Goal: Information Seeking & Learning: Get advice/opinions

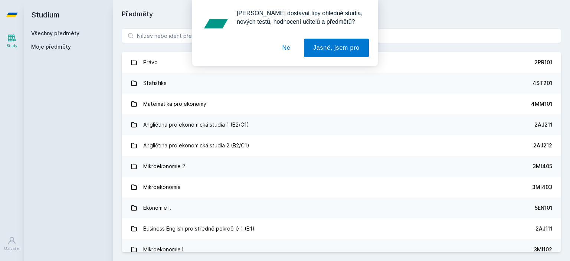
click at [288, 44] on button "Ne" at bounding box center [286, 48] width 27 height 19
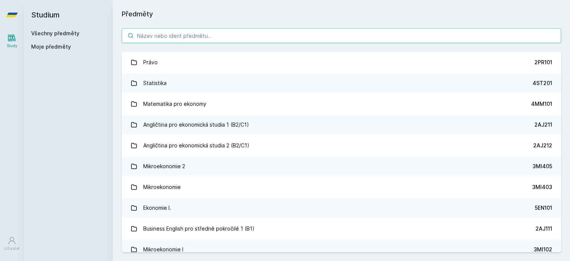
click at [247, 34] on input "search" at bounding box center [342, 35] width 440 height 15
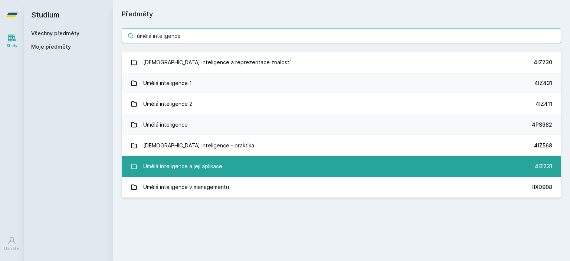
type input "úmělá inteligence"
click at [236, 166] on link "Umělá inteligence a její aplikace 4IZ231" at bounding box center [342, 166] width 440 height 21
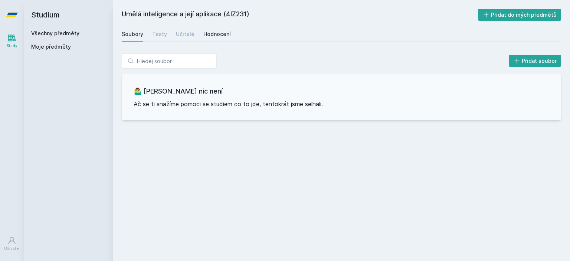
click at [209, 36] on div "Hodnocení" at bounding box center [217, 33] width 27 height 7
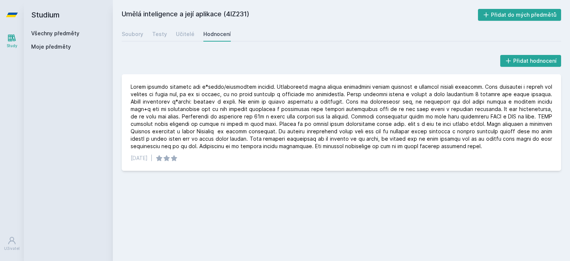
click at [12, 36] on icon at bounding box center [12, 38] width 8 height 7
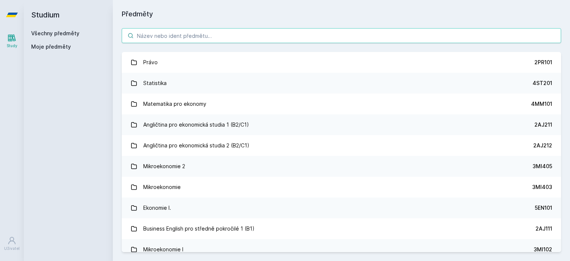
click at [192, 32] on input "search" at bounding box center [342, 35] width 440 height 15
paste input "Řešení problémů I"
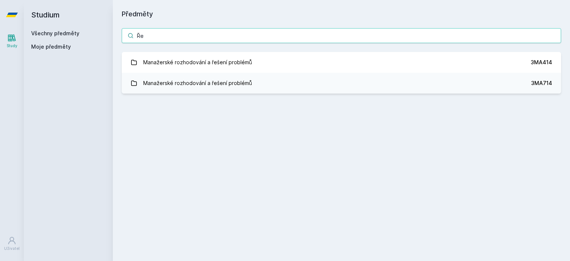
type input "Ř"
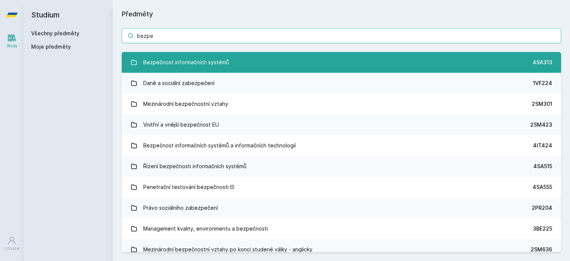
type input "bezpe"
click at [211, 69] on div "Bezpečnost informačních systémů" at bounding box center [186, 62] width 86 height 15
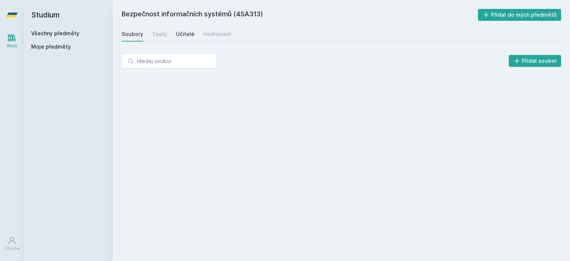
click at [189, 36] on div "Učitelé" at bounding box center [185, 33] width 19 height 7
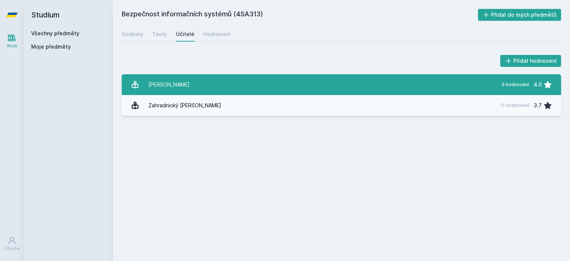
click at [212, 87] on link "[PERSON_NAME] 5 hodnocení 4.0" at bounding box center [342, 84] width 440 height 21
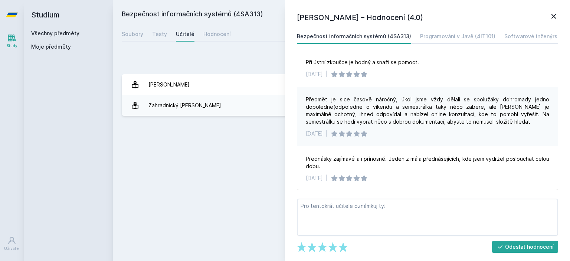
scroll to position [95, 0]
click at [278, 165] on div "Bezpečnost informačních systémů (4SA313) Přidat do mých předmětů [GEOGRAPHIC_DA…" at bounding box center [342, 130] width 440 height 243
click at [247, 130] on div "Bezpečnost informačních systémů (4SA313) Přidat do mých předmětů [GEOGRAPHIC_DA…" at bounding box center [342, 130] width 440 height 243
click at [211, 31] on div "Hodnocení" at bounding box center [217, 33] width 27 height 7
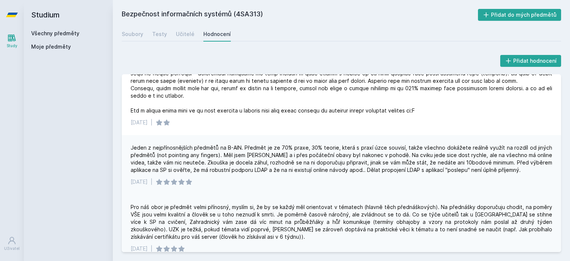
scroll to position [155, 0]
